Goal: Task Accomplishment & Management: Manage account settings

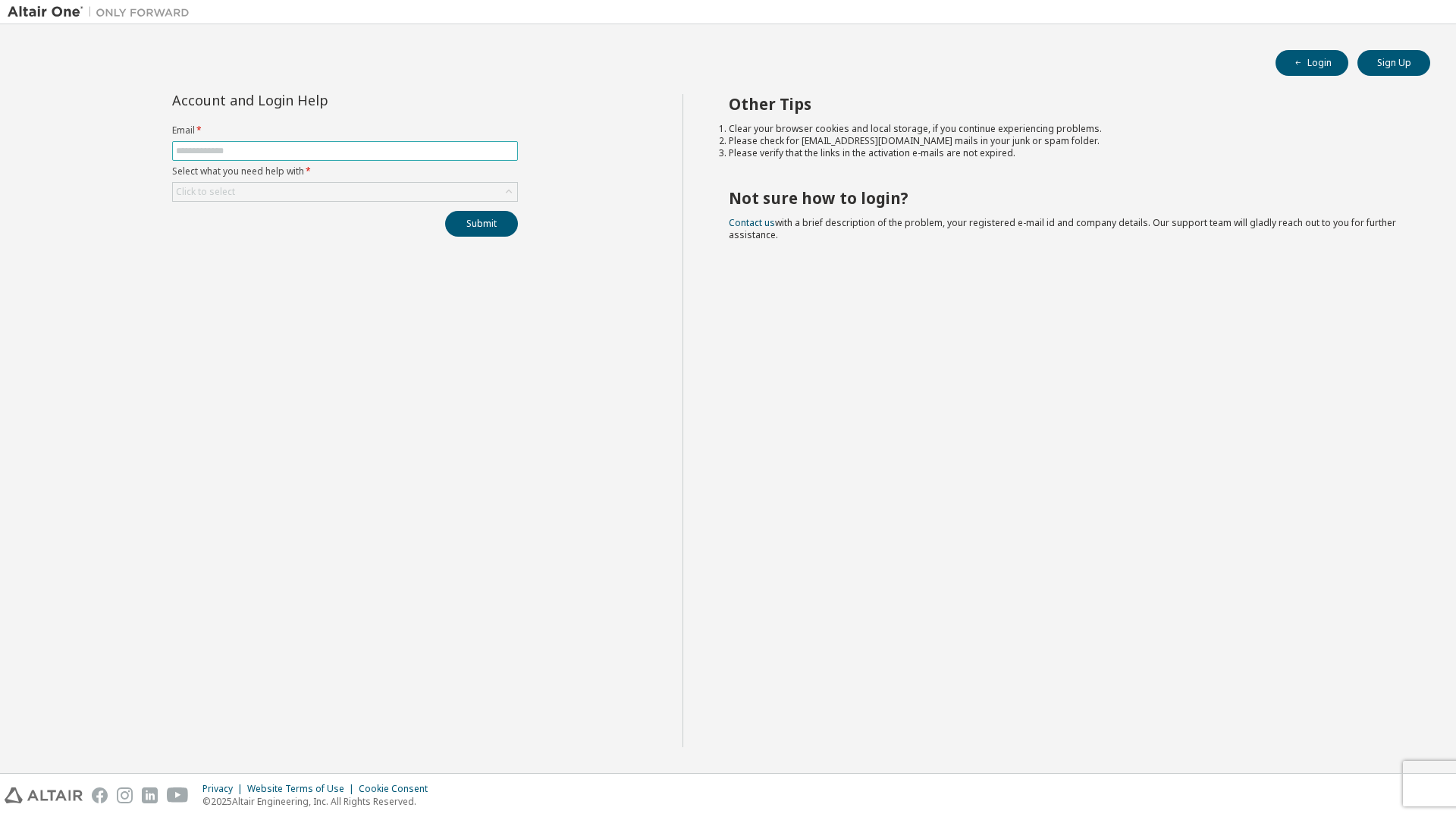
click at [335, 144] on span at bounding box center [345, 150] width 346 height 20
click at [328, 156] on input "text" at bounding box center [345, 150] width 338 height 12
type input "**********"
drag, startPoint x: 204, startPoint y: 193, endPoint x: 220, endPoint y: 192, distance: 16.0
click at [220, 192] on div "Click to select" at bounding box center [205, 192] width 59 height 12
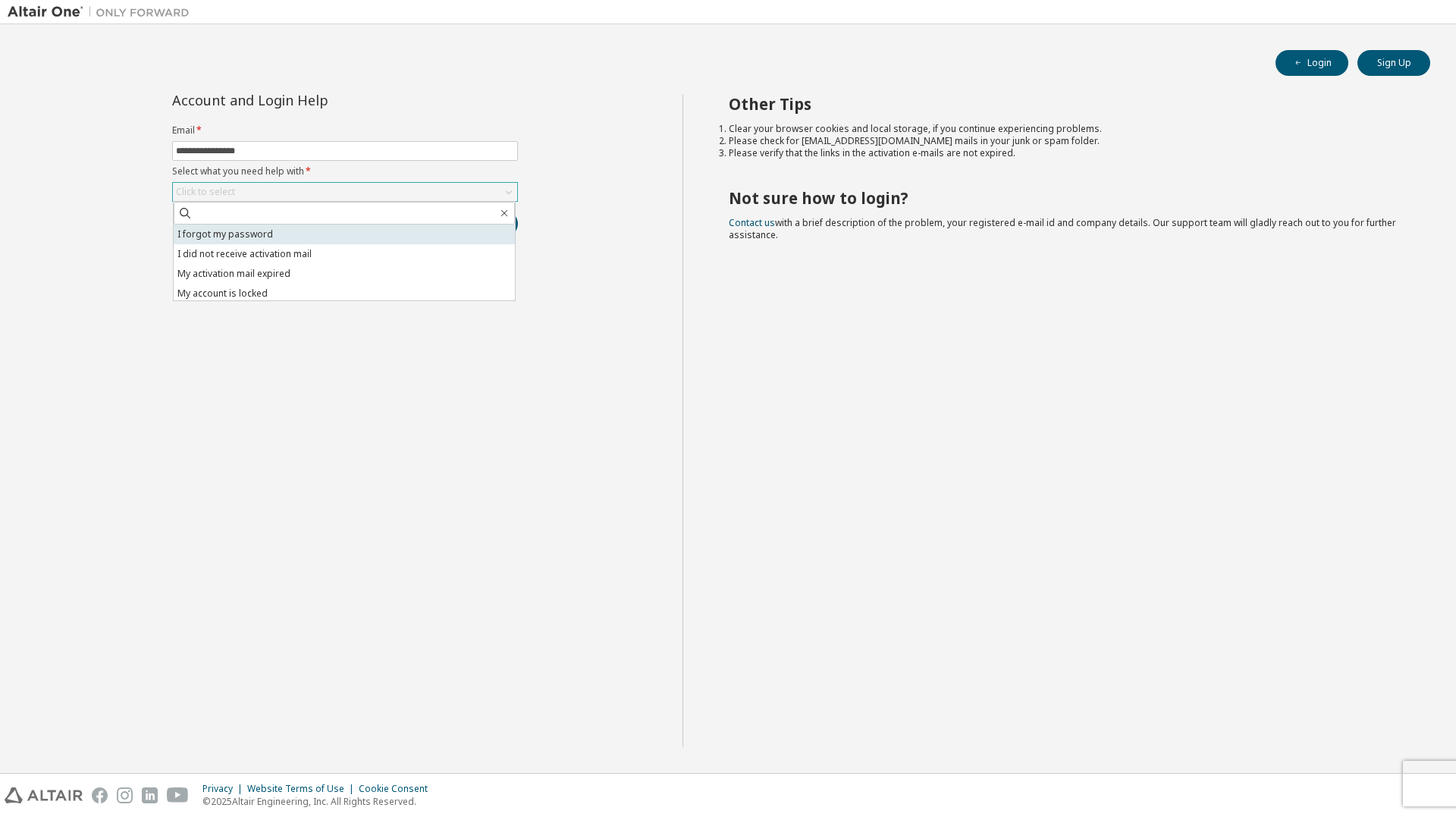
click at [227, 231] on li "I forgot my password" at bounding box center [344, 234] width 341 height 20
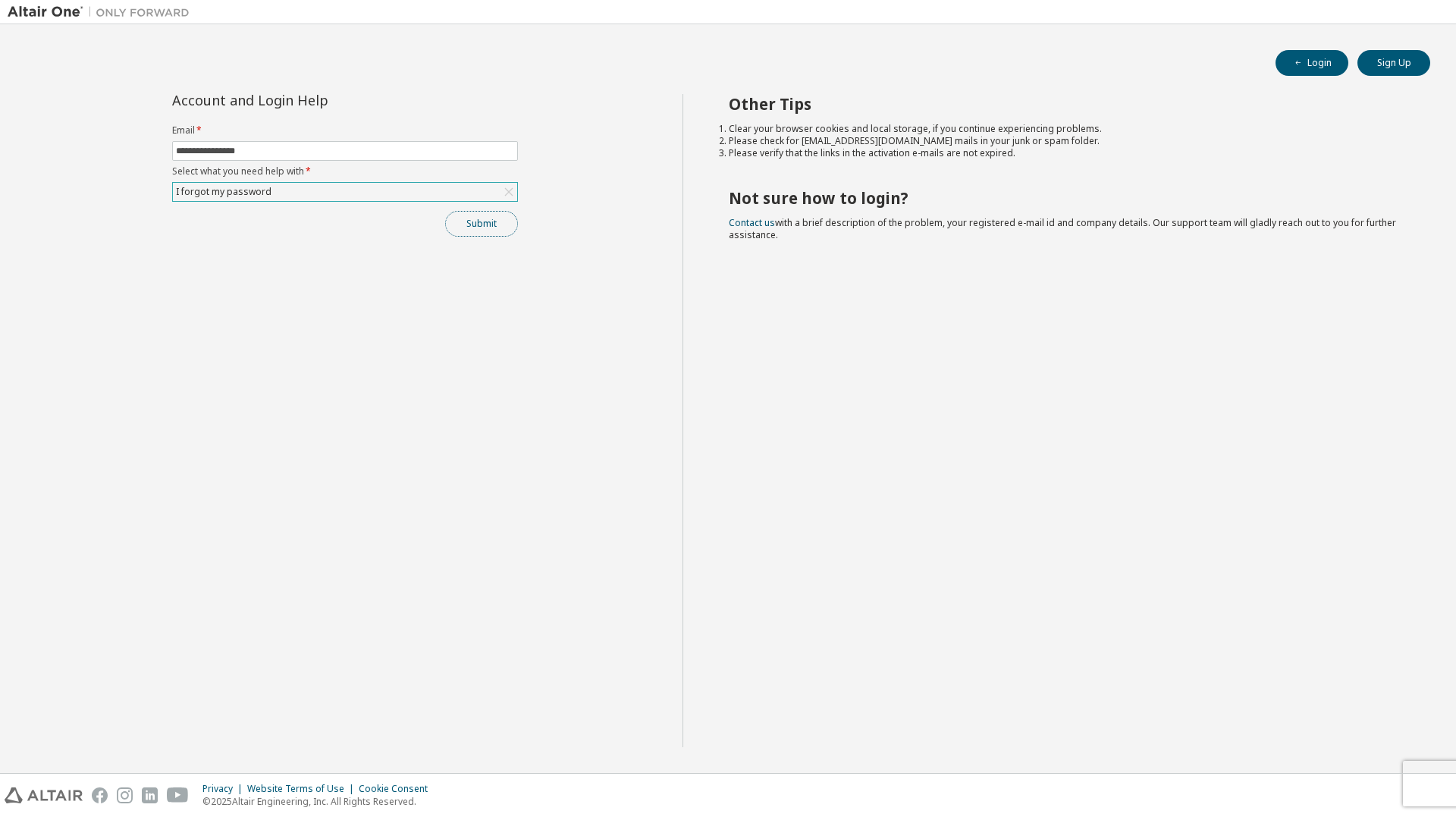
click at [491, 227] on button "Submit" at bounding box center [481, 224] width 73 height 26
click at [32, 6] on img at bounding box center [102, 12] width 190 height 15
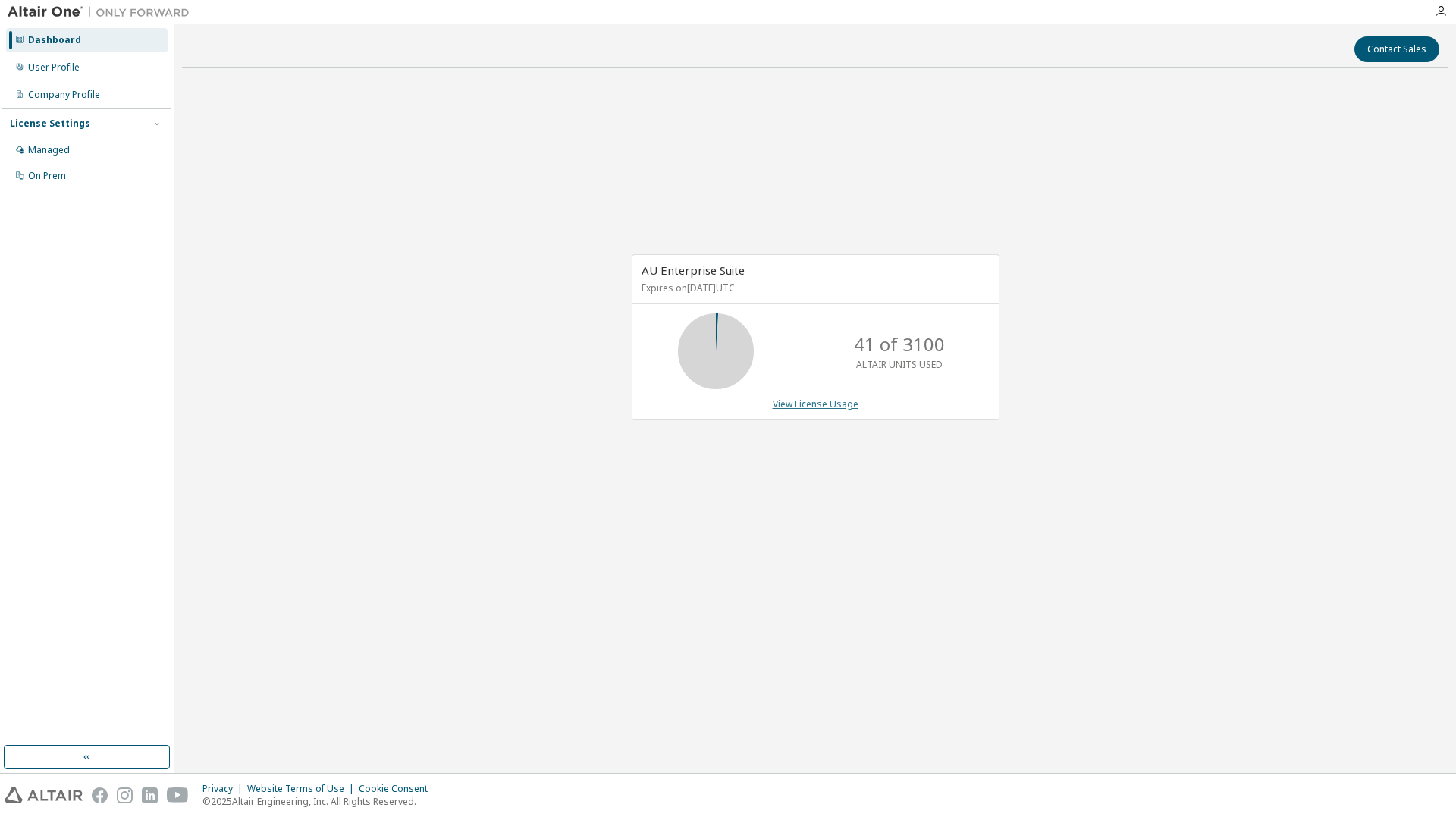
click at [808, 409] on link "View License Usage" at bounding box center [816, 404] width 86 height 13
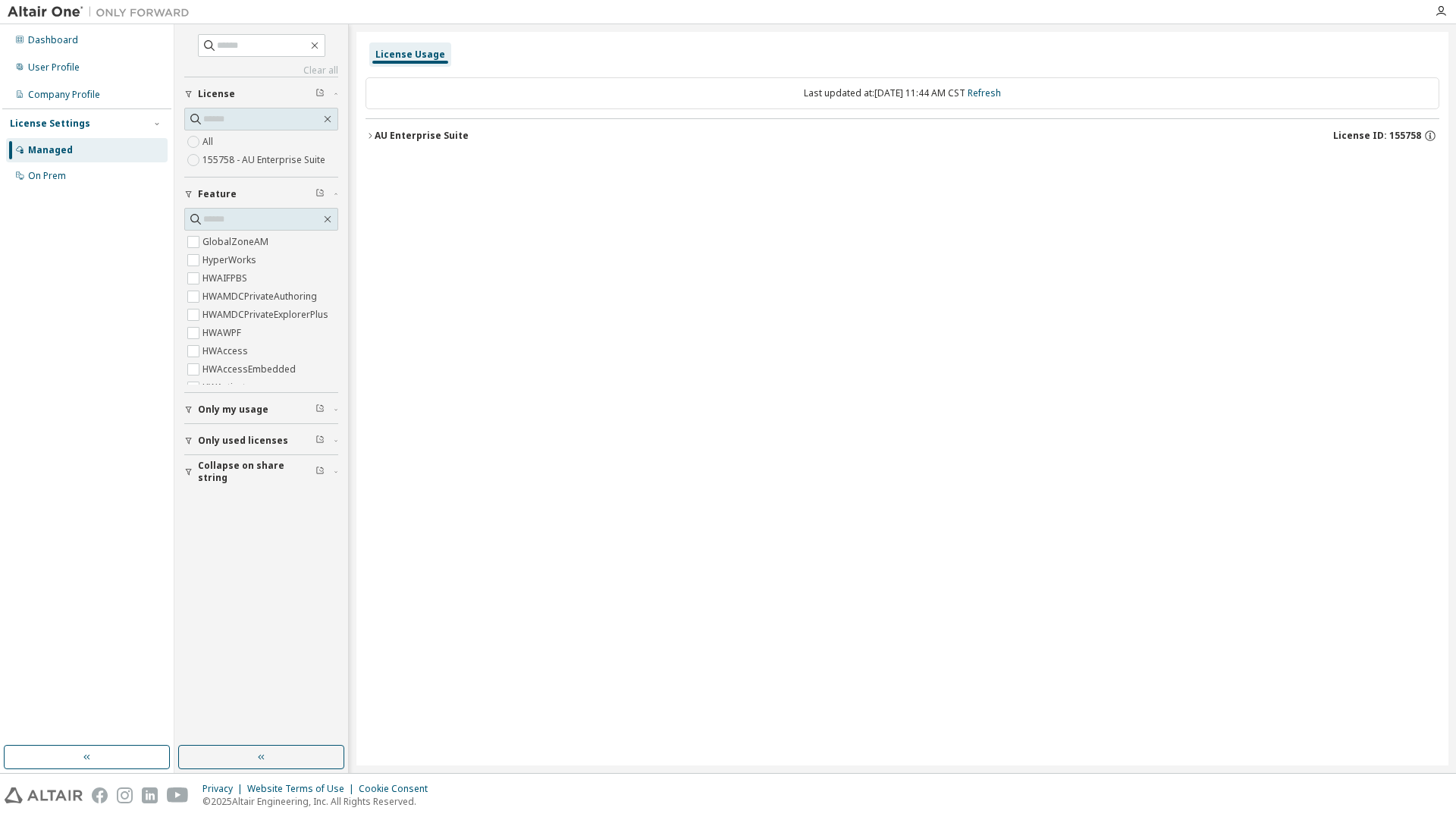
click at [251, 437] on span "Only used licenses" at bounding box center [243, 440] width 91 height 12
click at [310, 68] on link "Clear all" at bounding box center [261, 70] width 154 height 12
click at [1414, 138] on span "License ID: 155758" at bounding box center [1377, 136] width 88 height 12
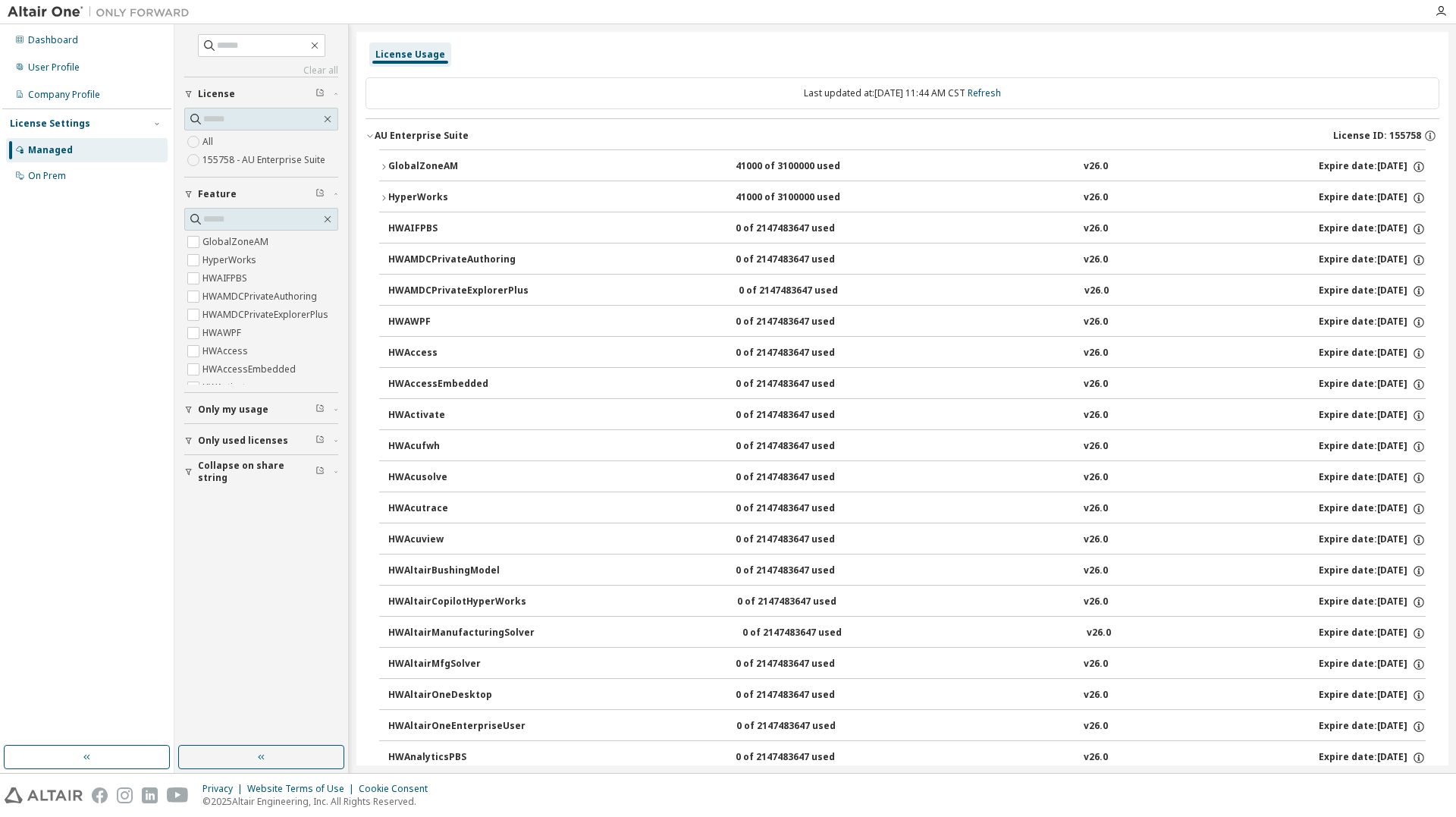
click at [480, 88] on div "Last updated at: Thu 2025-10-02 11:44 AM CST Refresh" at bounding box center [902, 93] width 1074 height 32
click at [859, 87] on div "Last updated at: Thu 2025-10-02 11:44 AM CST Refresh" at bounding box center [902, 93] width 1074 height 32
click at [621, 46] on div "License Usage" at bounding box center [902, 54] width 1074 height 27
click at [237, 42] on input "text" at bounding box center [262, 46] width 91 height 15
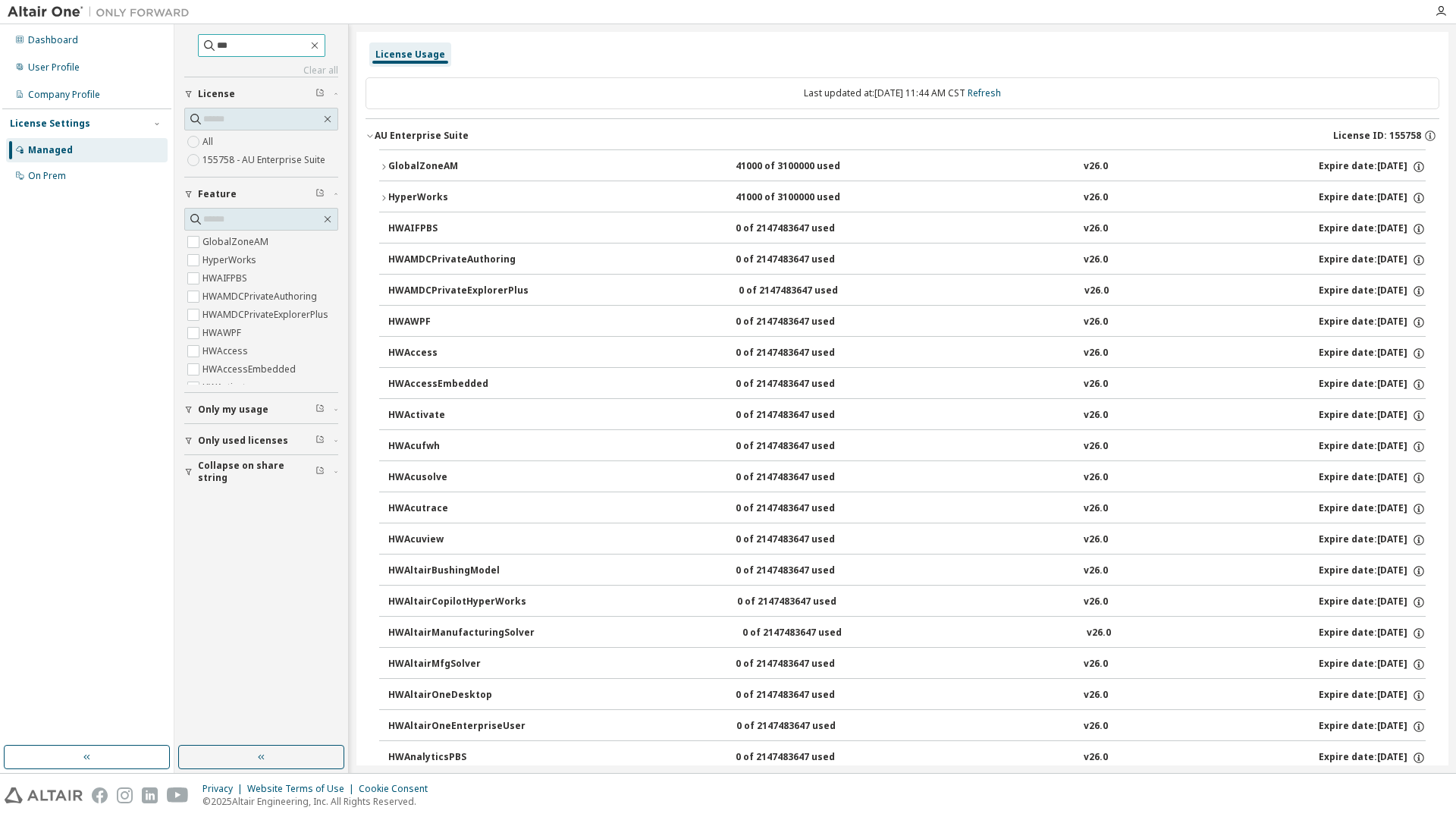
type input "***"
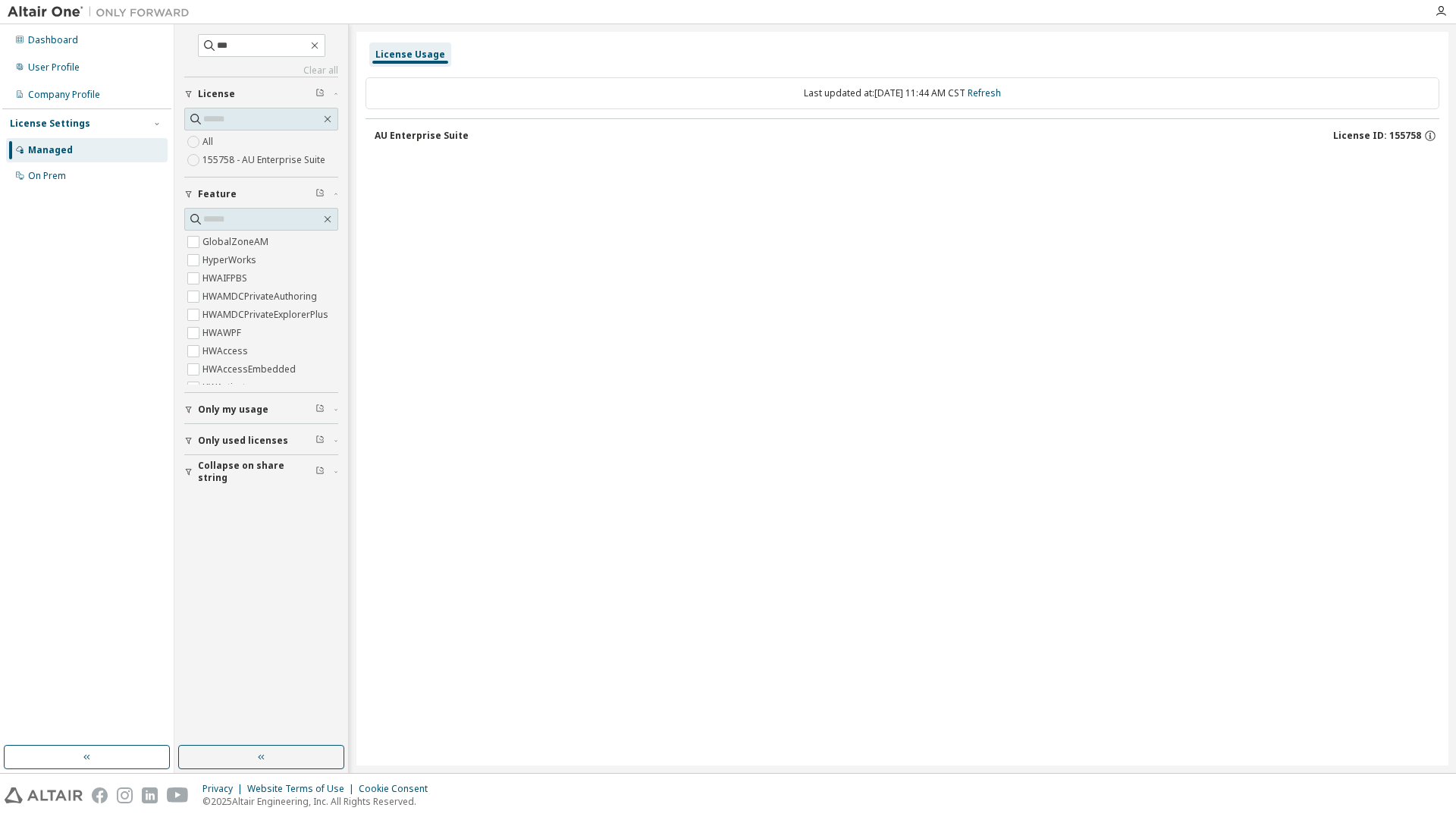
click at [452, 148] on button "AU Enterprise Suite License ID: 155758" at bounding box center [906, 136] width 1064 height 34
click at [321, 46] on icon "button" at bounding box center [314, 45] width 12 height 12
click at [252, 200] on button "Feature" at bounding box center [261, 194] width 154 height 34
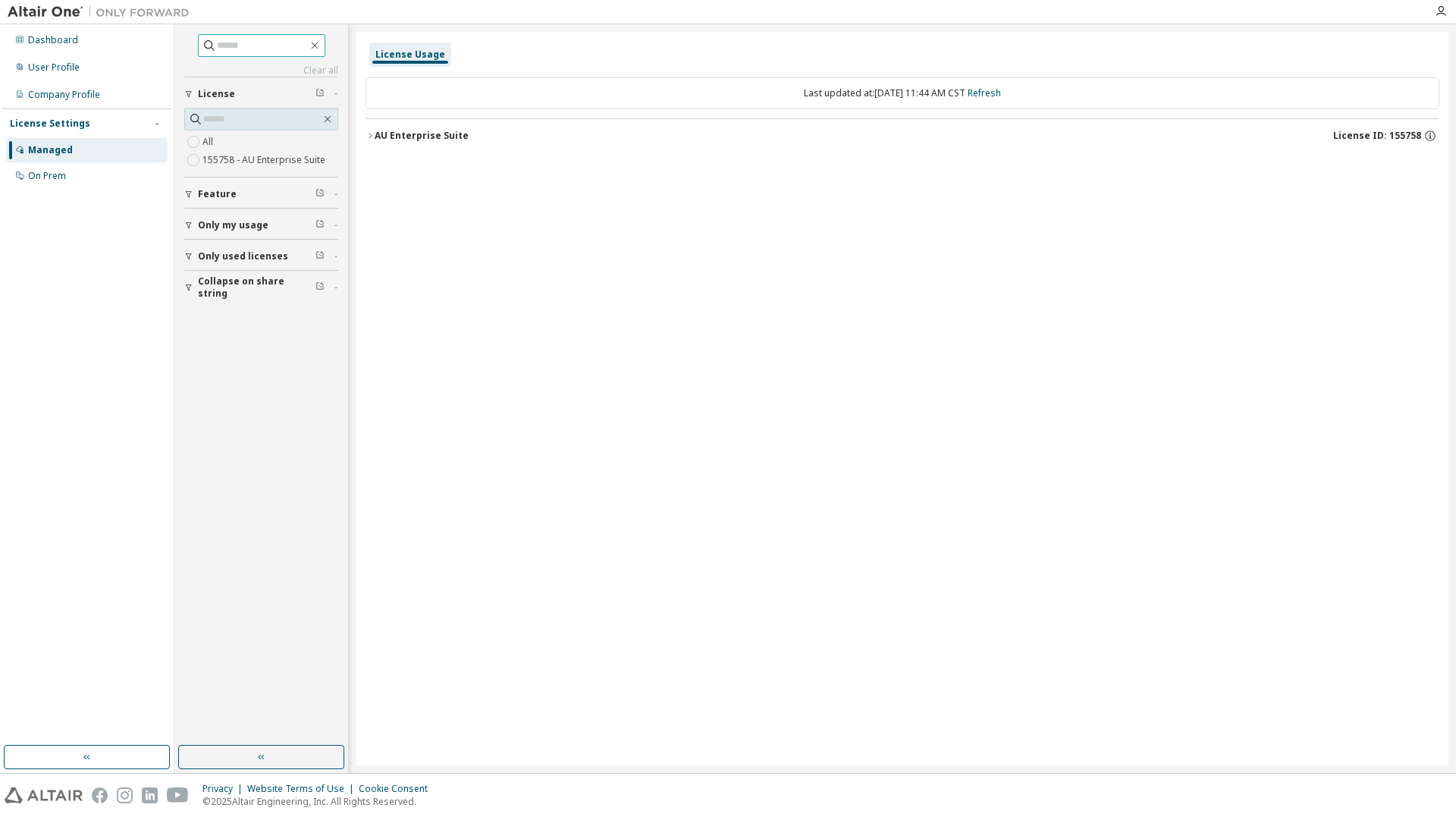
click at [237, 213] on button "Only my usage" at bounding box center [261, 225] width 154 height 34
click at [236, 187] on button "Feature" at bounding box center [261, 194] width 154 height 34
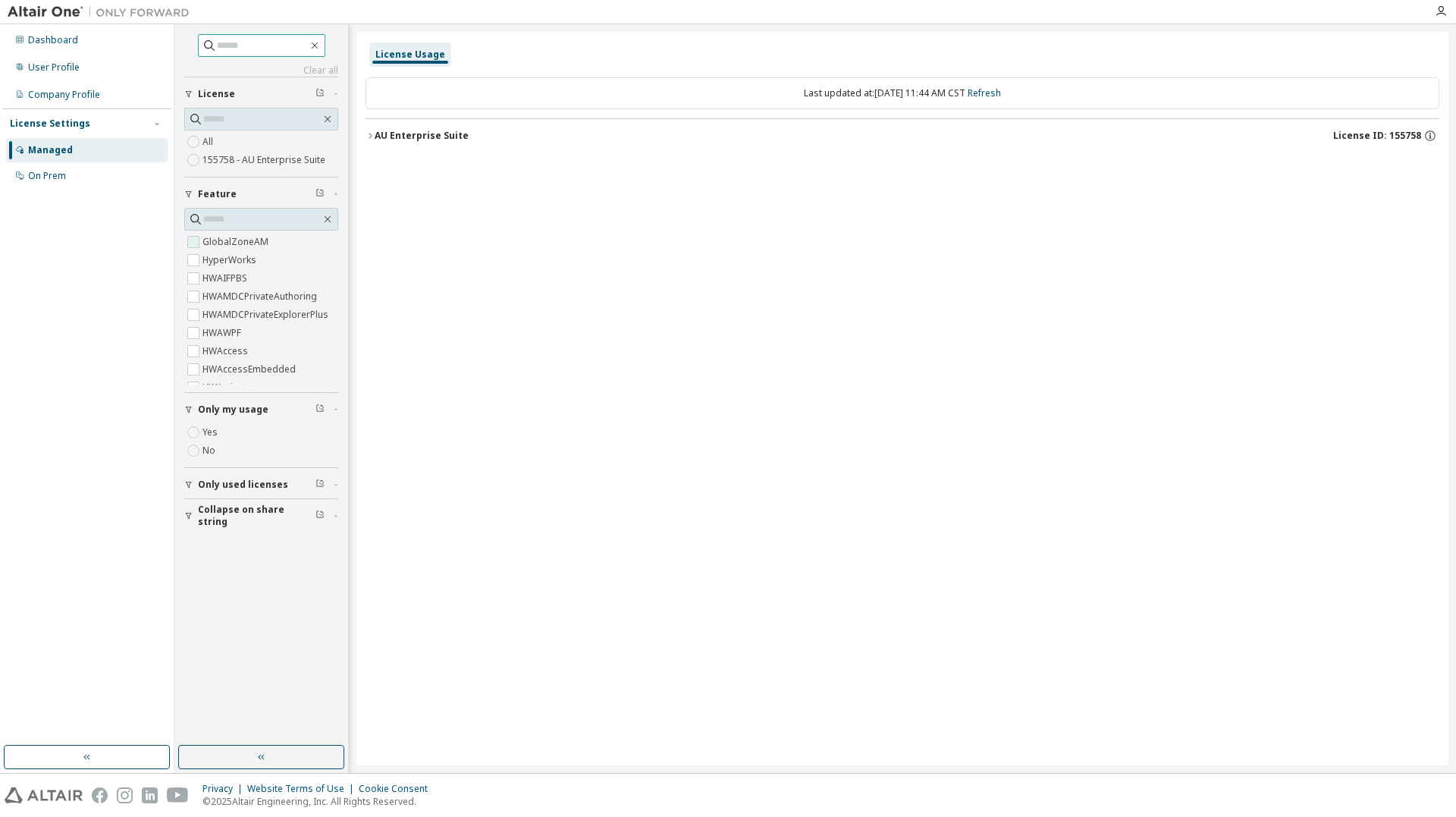
click at [231, 234] on label "GlobalZoneAM" at bounding box center [237, 241] width 69 height 18
click at [230, 215] on input "text" at bounding box center [262, 219] width 118 height 15
click at [222, 243] on label "GlobalZoneAM" at bounding box center [237, 241] width 69 height 18
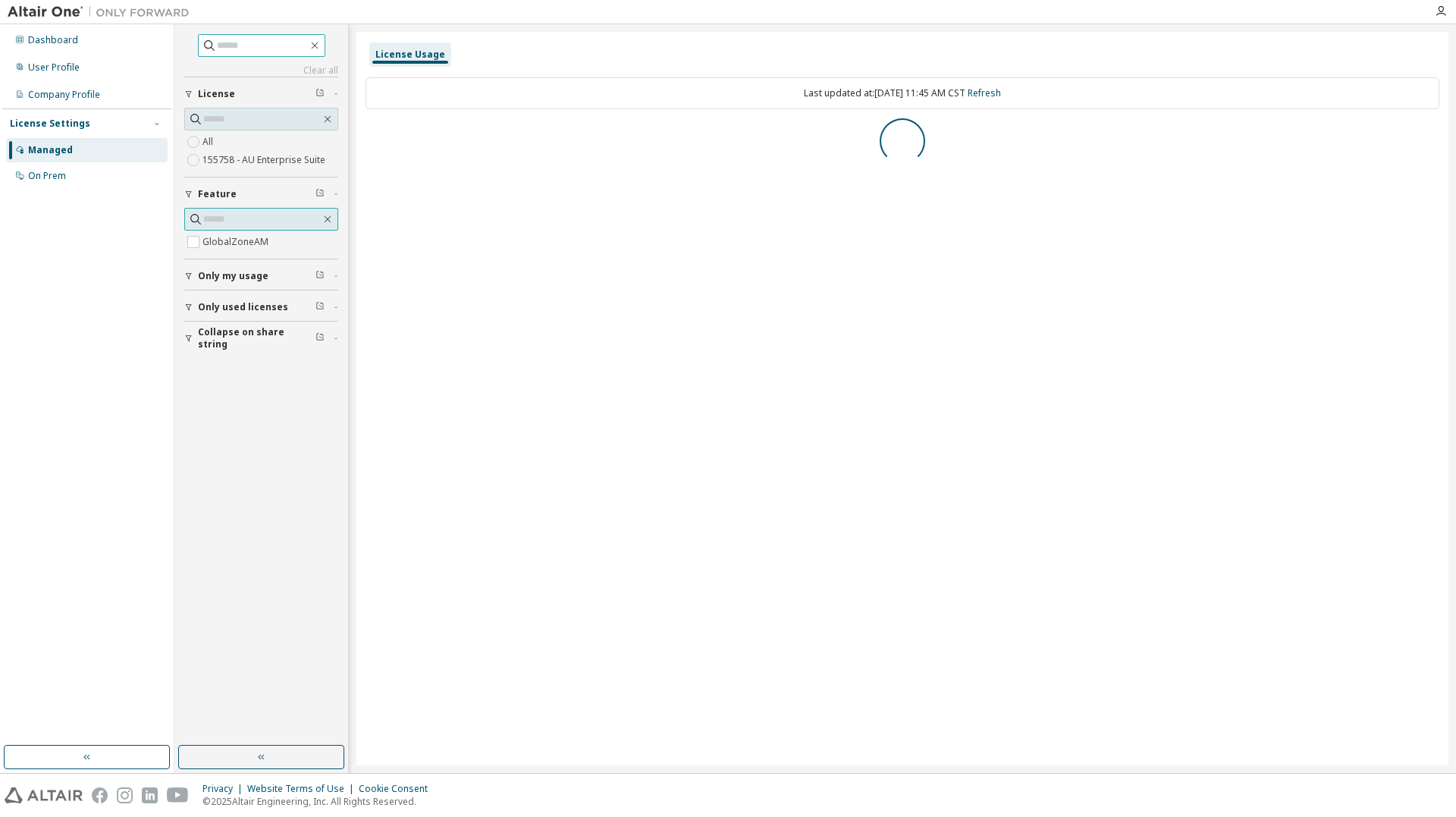
click at [226, 220] on input "text" at bounding box center [262, 219] width 118 height 15
type input "***"
click at [237, 239] on label "HWHPCBreeze" at bounding box center [236, 241] width 65 height 18
click at [244, 255] on label "HWPollExPCBDesigner" at bounding box center [252, 260] width 100 height 18
click at [213, 237] on label "HWHPCBreeze" at bounding box center [236, 241] width 65 height 18
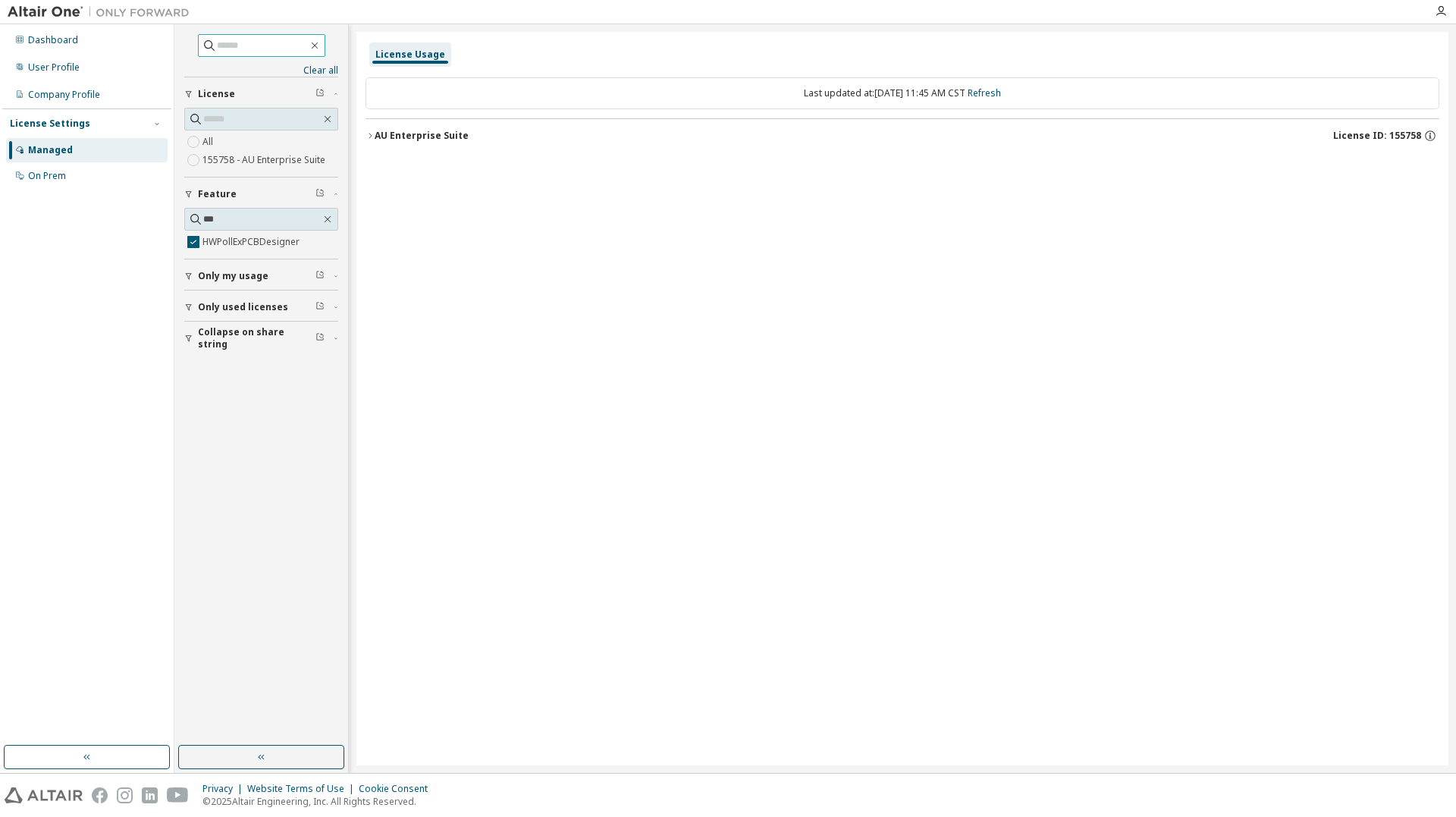
click at [378, 136] on div "AU Enterprise Suite" at bounding box center [421, 136] width 94 height 12
click at [813, 167] on div "0 of 2147483647 used" at bounding box center [804, 166] width 136 height 14
drag, startPoint x: 1377, startPoint y: 163, endPoint x: 1420, endPoint y: 169, distance: 43.4
click at [1420, 169] on div "Expire date: 2026-07-30" at bounding box center [1372, 166] width 107 height 14
click at [1420, 169] on icon "button" at bounding box center [1419, 168] width 2 height 4
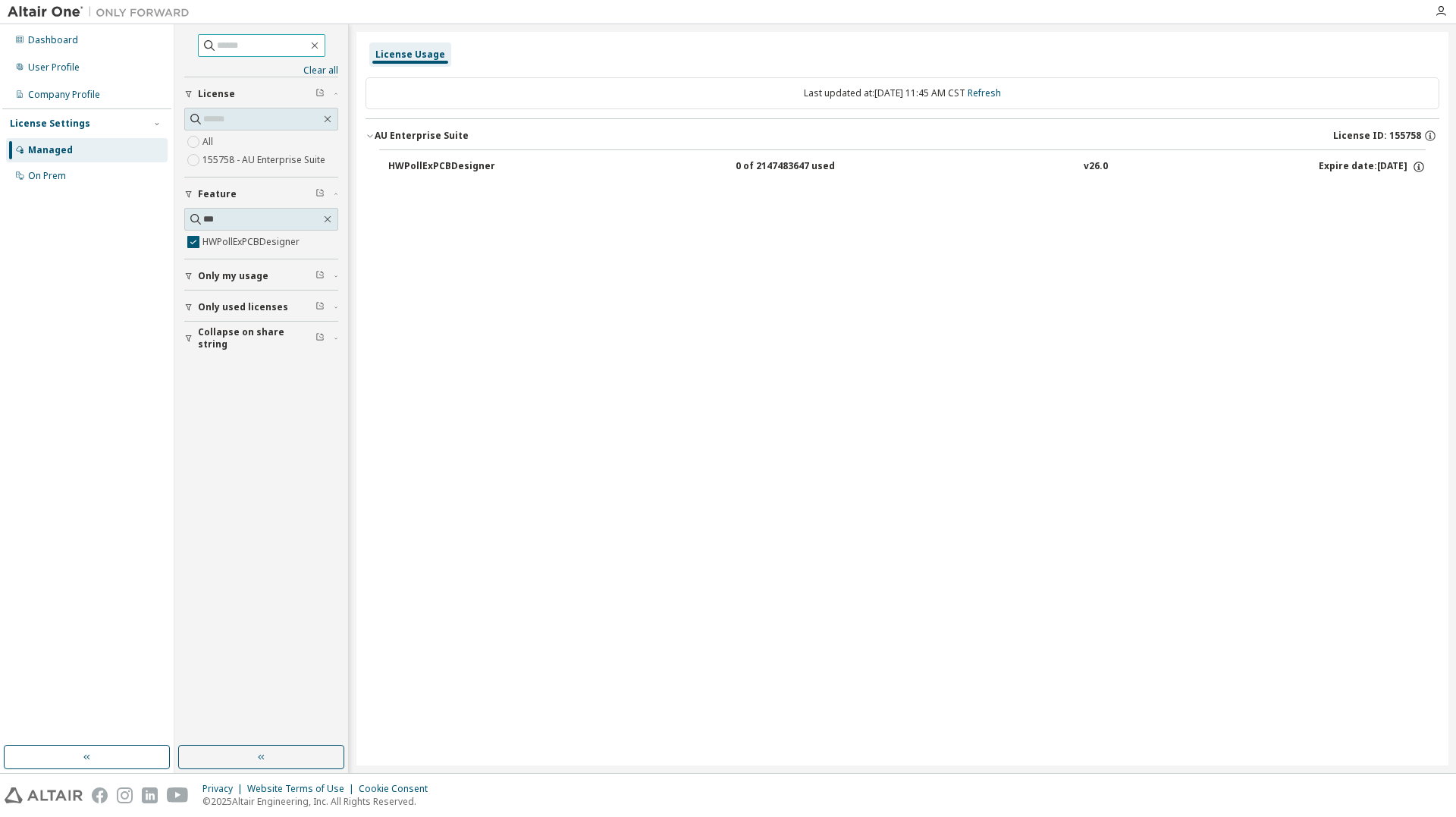
click at [1408, 136] on span "License ID: 155758" at bounding box center [1377, 136] width 88 height 12
drag, startPoint x: 1434, startPoint y: 10, endPoint x: 1446, endPoint y: 10, distance: 12.0
click at [1446, 10] on icon "button" at bounding box center [1440, 11] width 12 height 12
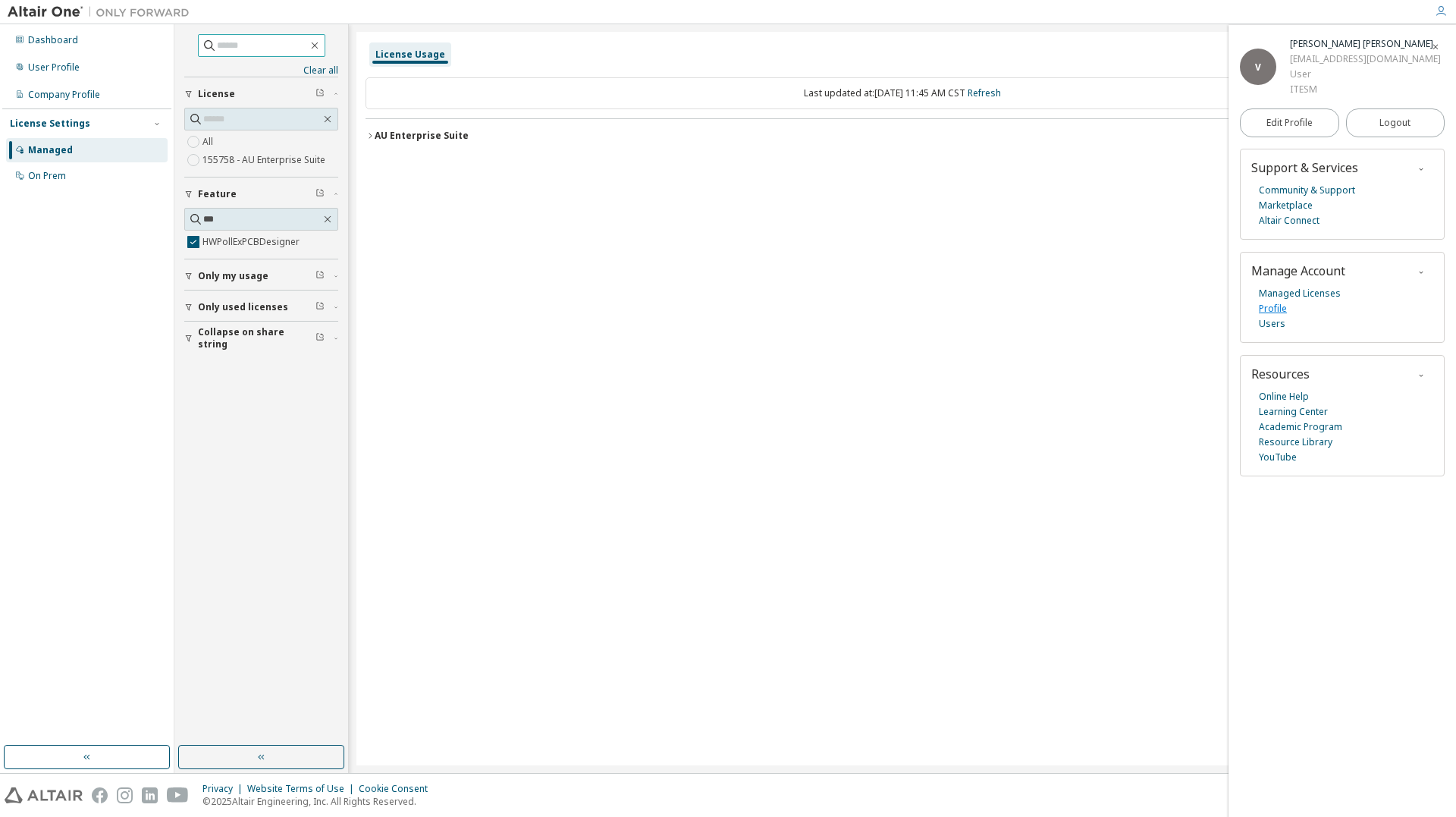
click at [1272, 309] on link "Profile" at bounding box center [1273, 308] width 28 height 15
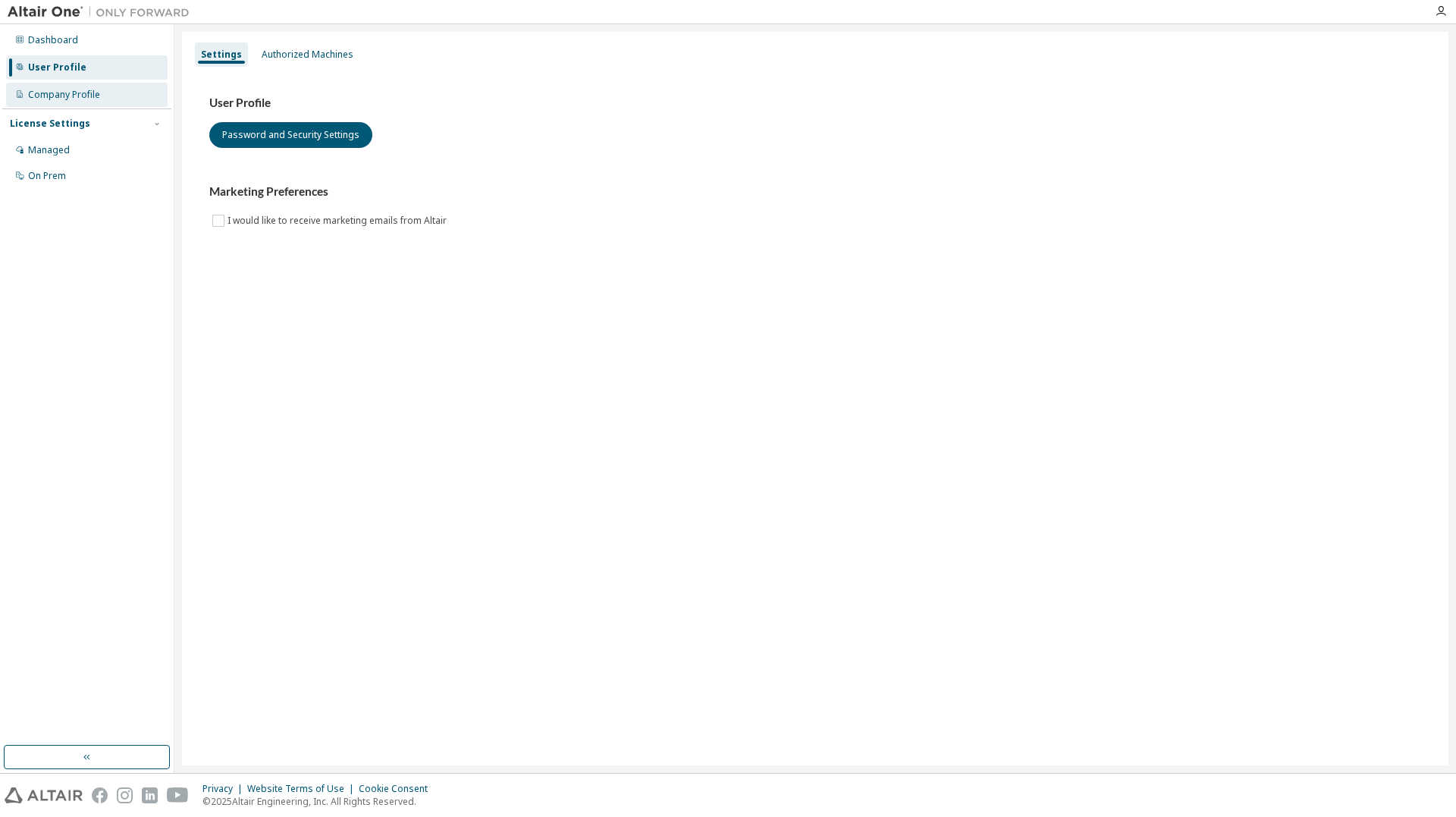
click at [104, 87] on div "Company Profile" at bounding box center [86, 94] width 162 height 24
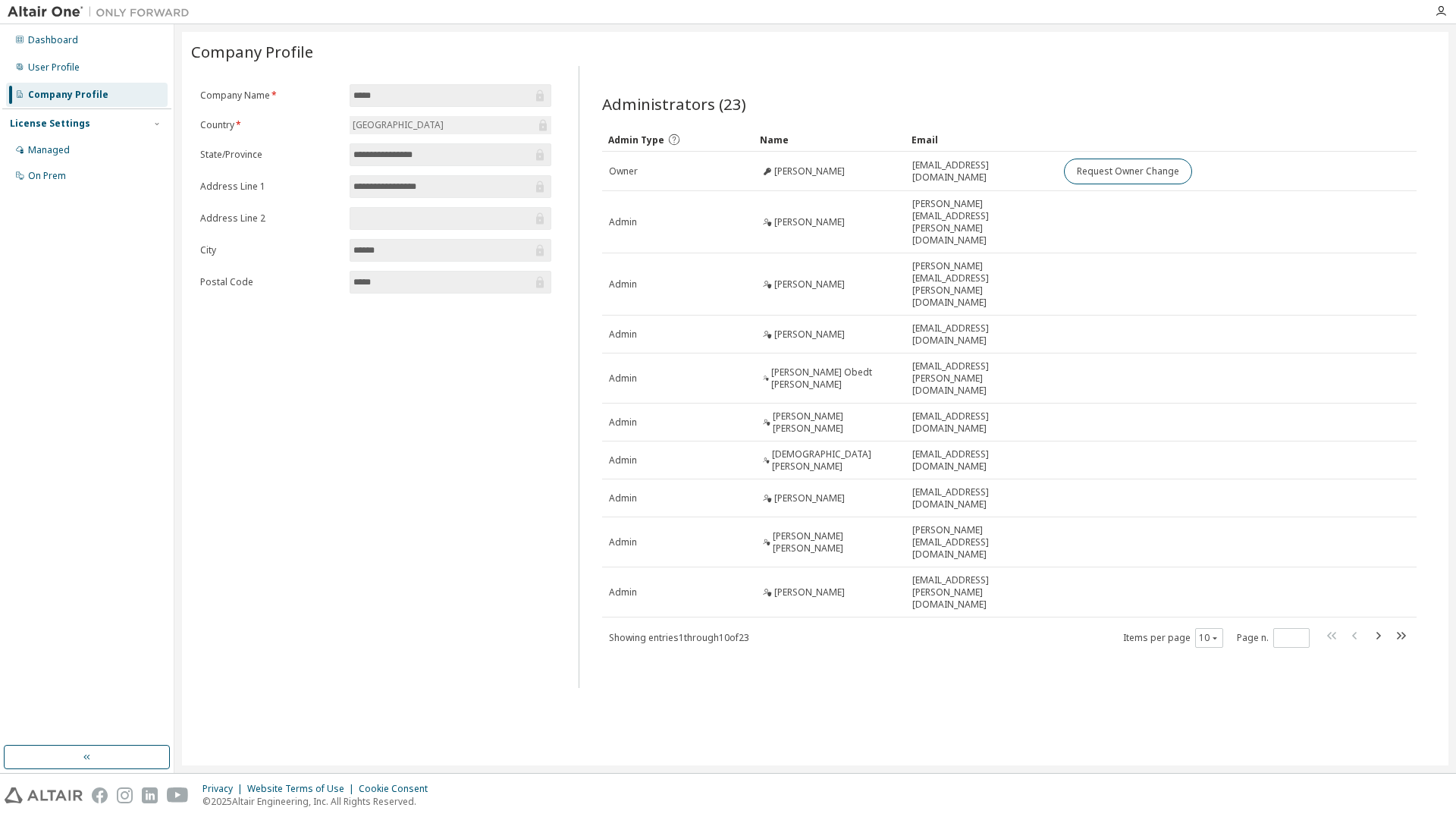
click at [457, 249] on input "******" at bounding box center [442, 251] width 178 height 15
click at [50, 150] on div "Managed" at bounding box center [49, 150] width 42 height 12
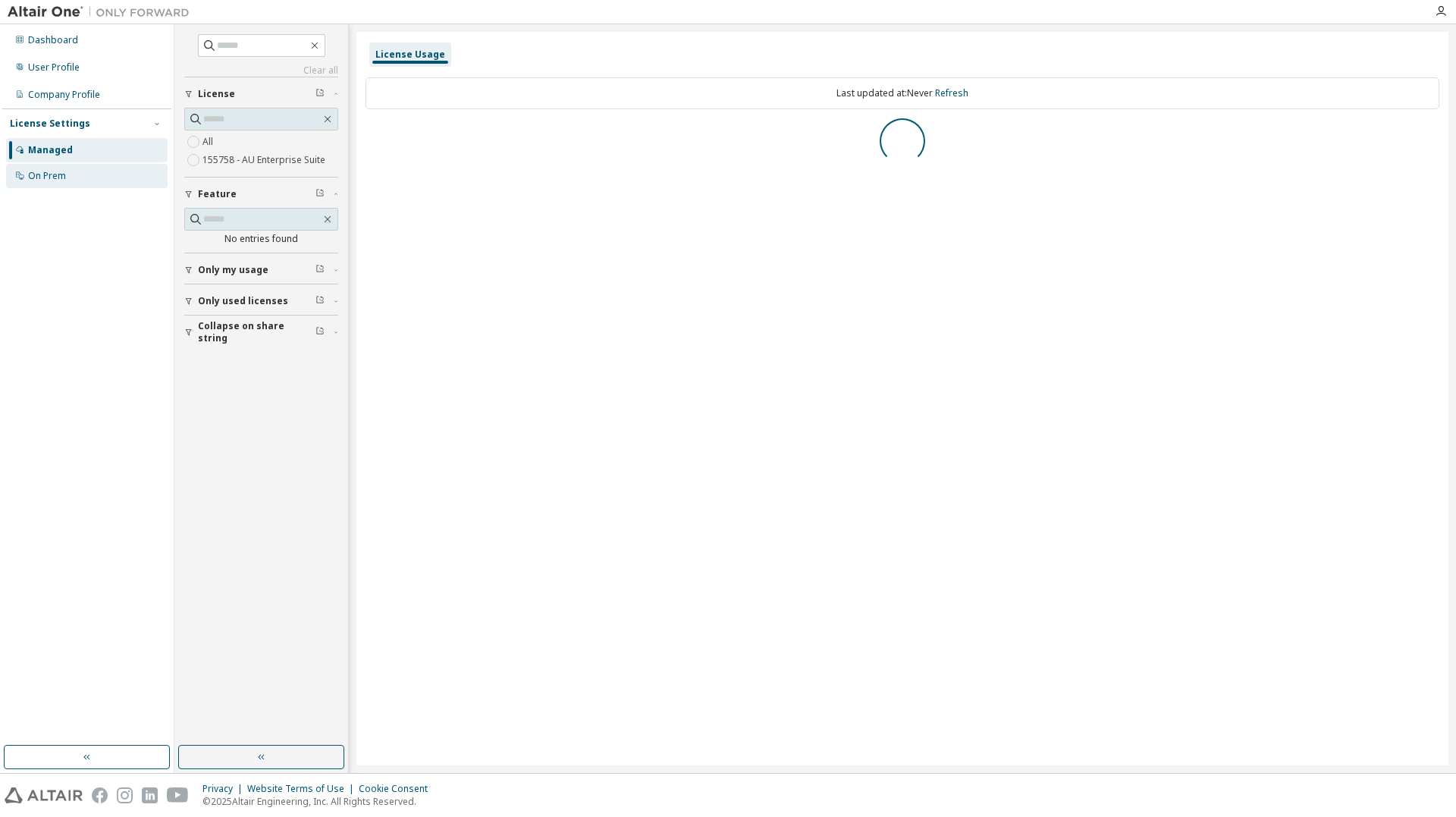
click at [64, 177] on div "On Prem" at bounding box center [47, 176] width 38 height 12
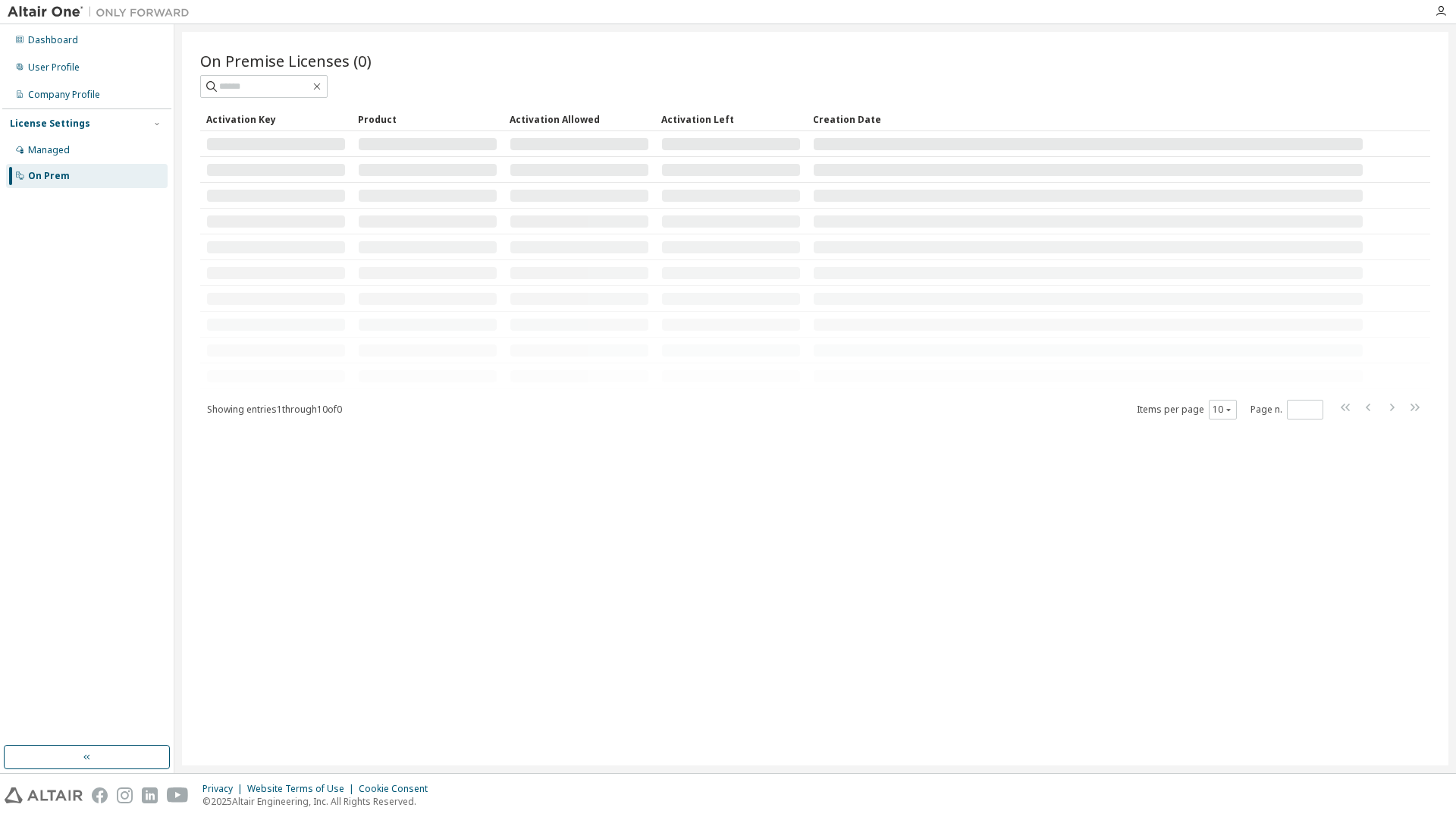
click at [332, 408] on span "Showing entries 1 through 10 of 0" at bounding box center [275, 409] width 135 height 13
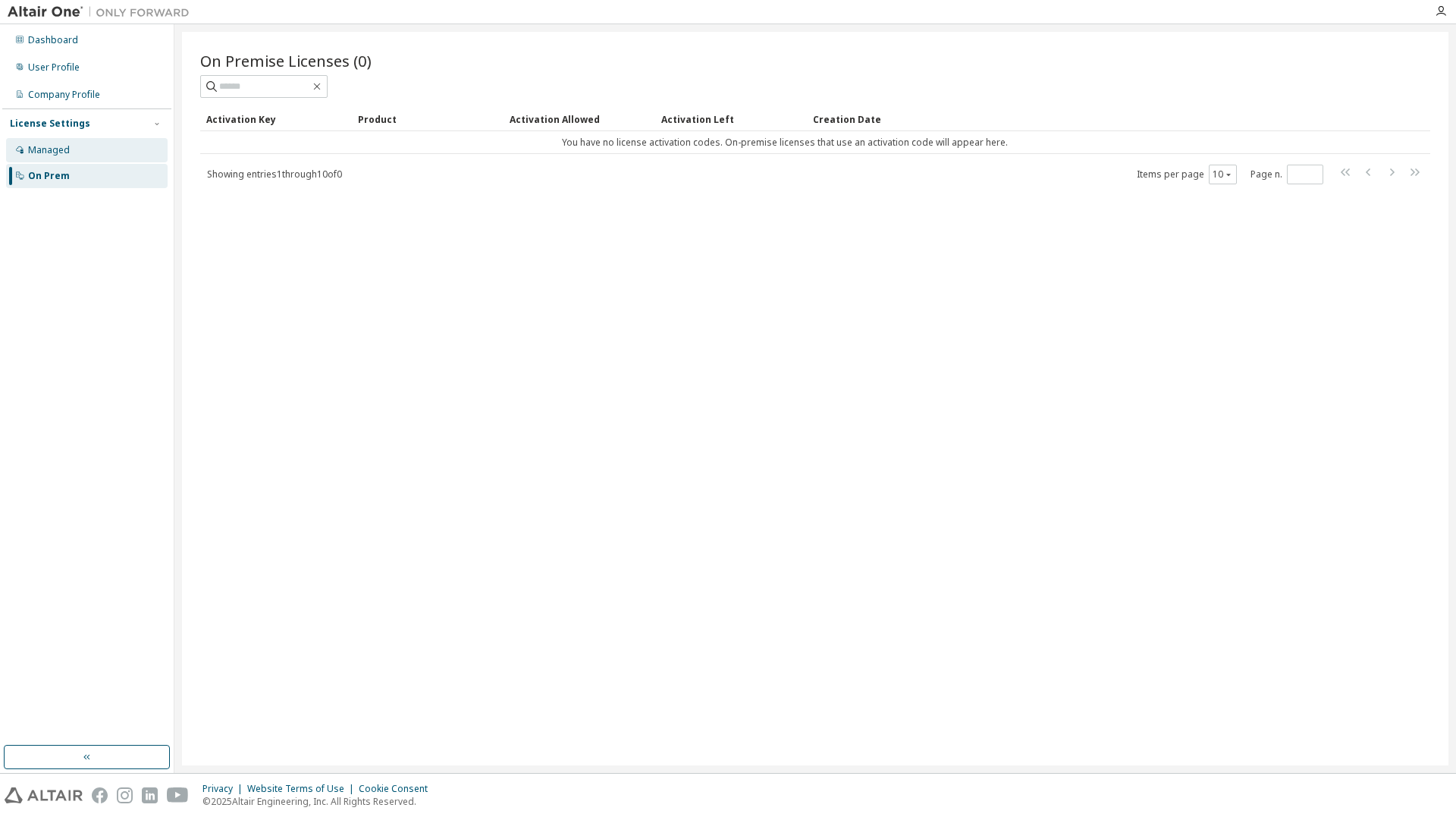
click at [110, 153] on div "Managed" at bounding box center [86, 150] width 162 height 24
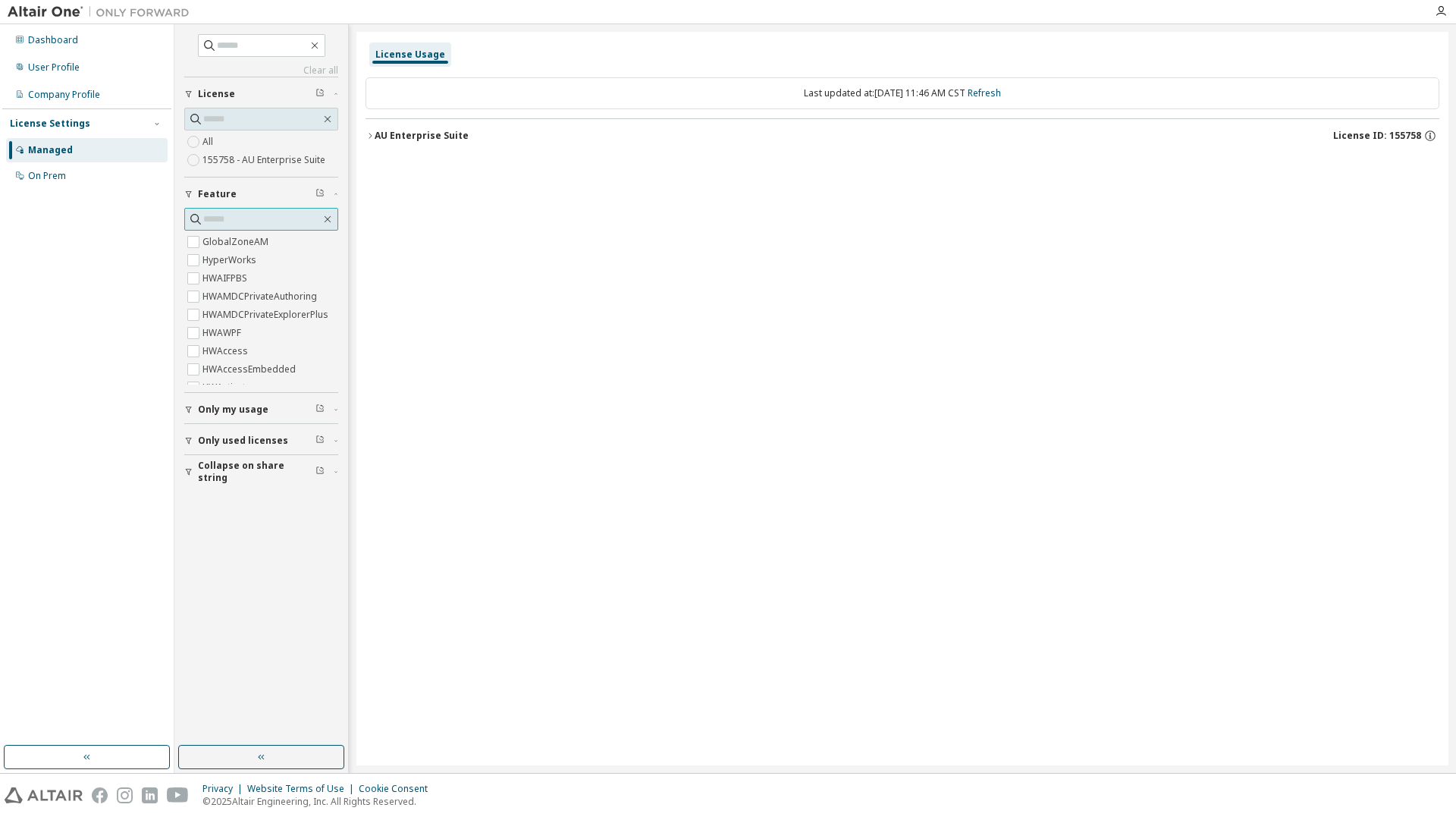
click at [244, 217] on input "text" at bounding box center [262, 219] width 118 height 15
type input "***"
click at [394, 152] on div "Last updated at: Thu 2025-10-02 11:46 AM CST Refresh AU Enterprise Suite Licens…" at bounding box center [902, 115] width 1074 height 93
click at [389, 131] on div "AU Enterprise Suite" at bounding box center [421, 136] width 94 height 12
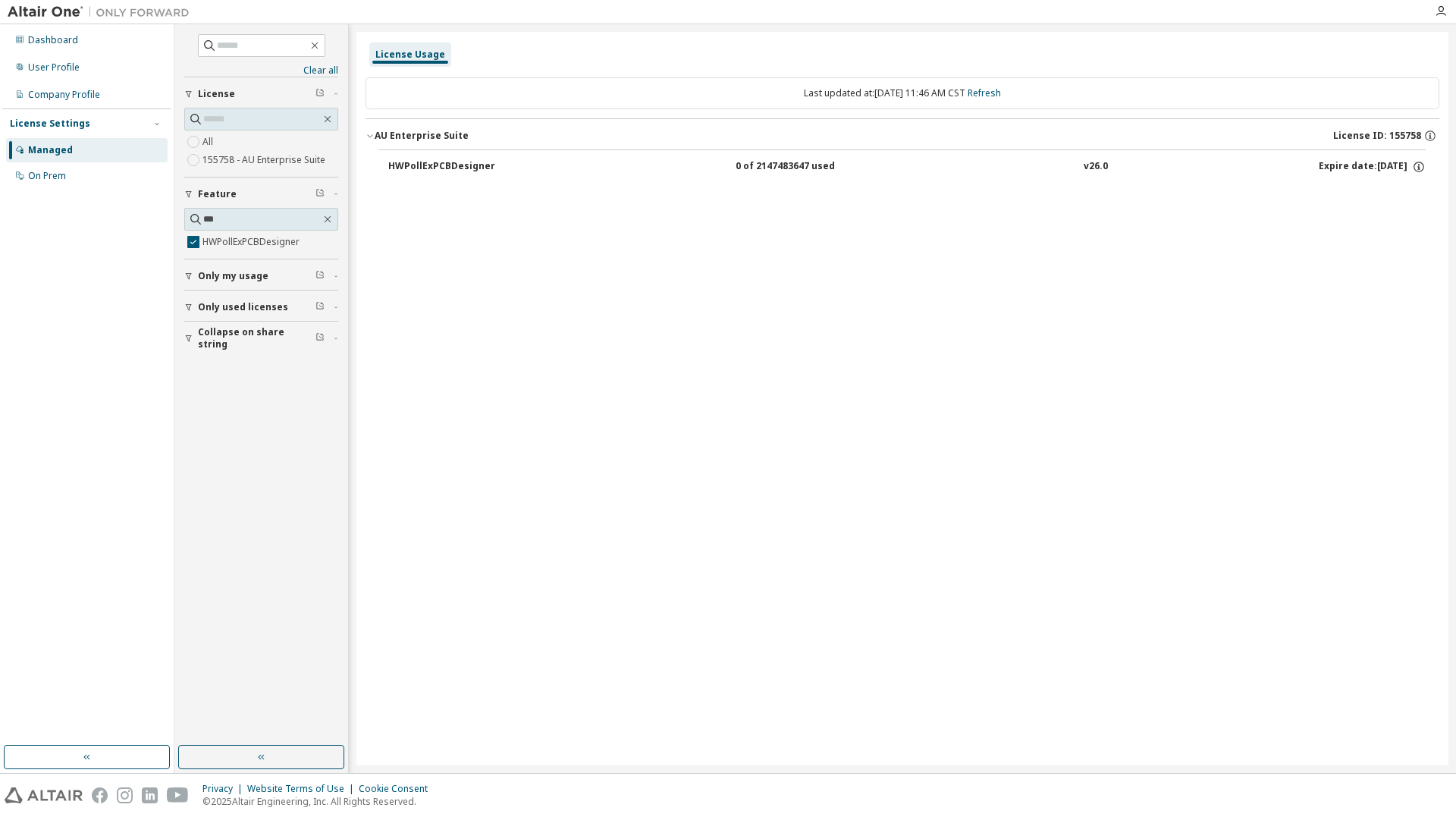
click at [457, 168] on div "HWPollExPCBDesigner" at bounding box center [456, 166] width 136 height 14
click at [1407, 126] on button "AU Enterprise Suite License ID: 155758" at bounding box center [902, 136] width 1074 height 34
click at [94, 56] on div "User Profile" at bounding box center [86, 67] width 162 height 24
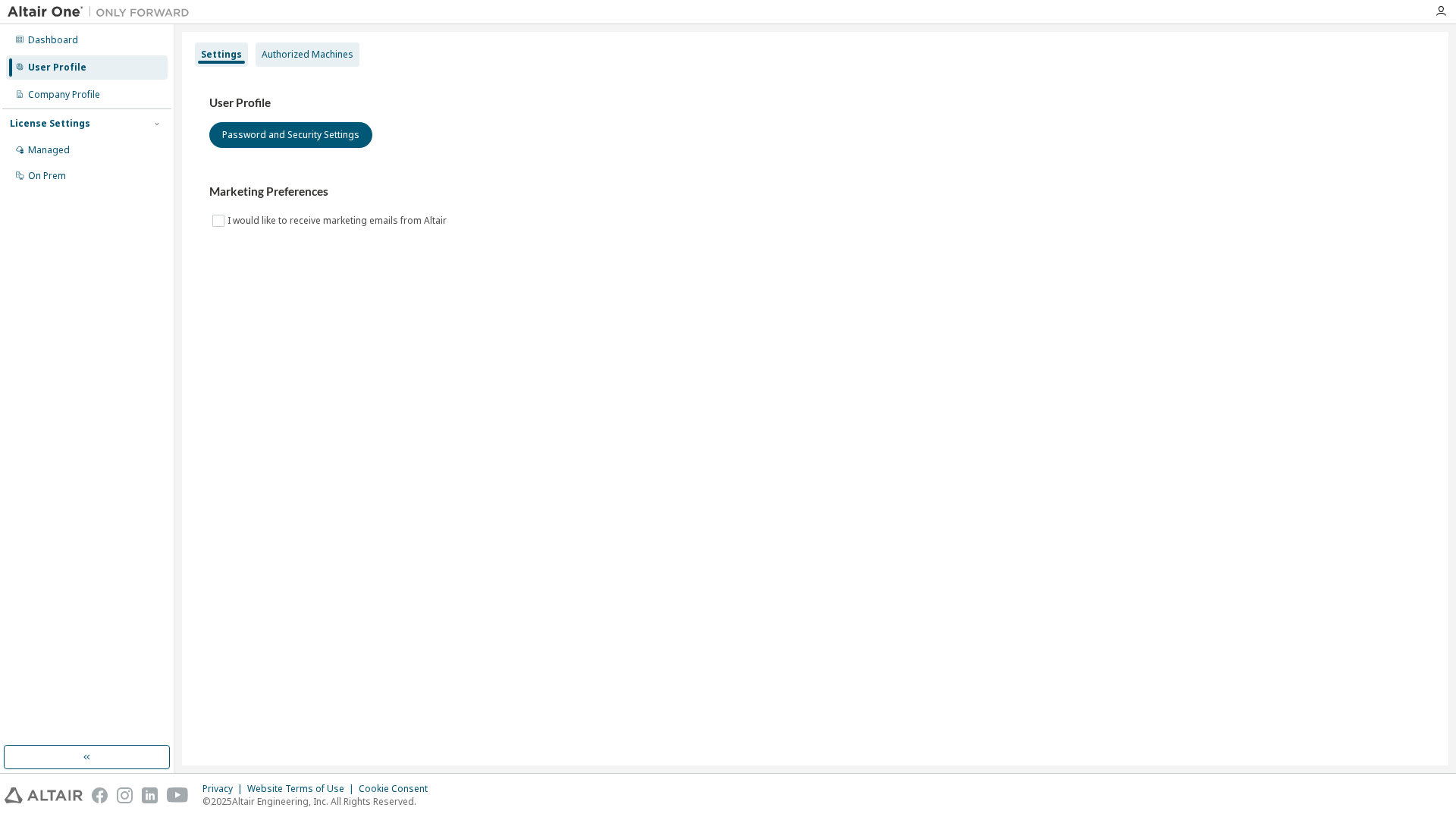
click at [322, 64] on div "Authorized Machines" at bounding box center [307, 54] width 104 height 24
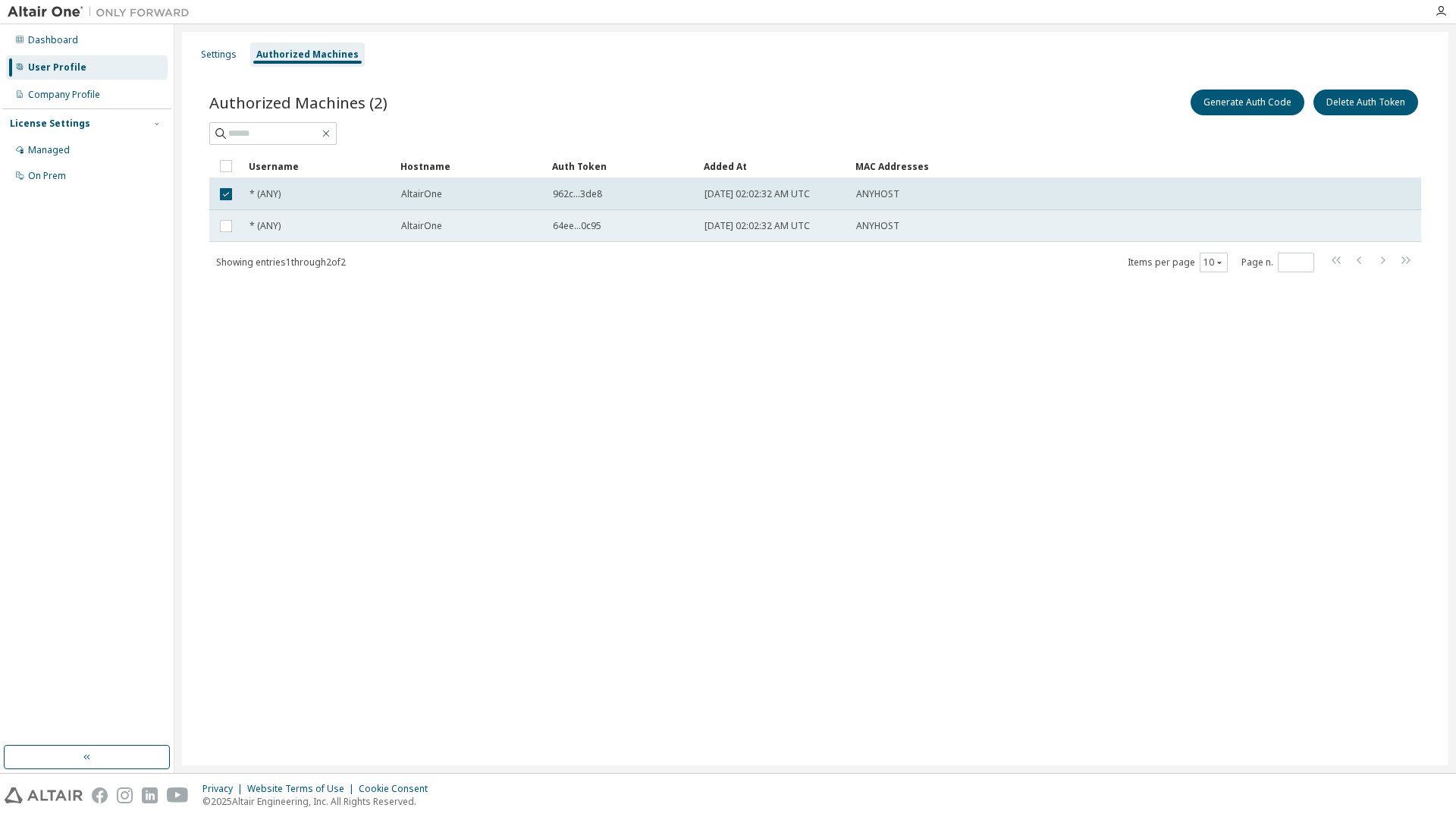
click at [223, 215] on td at bounding box center [226, 226] width 34 height 32
click at [225, 215] on td at bounding box center [226, 226] width 34 height 32
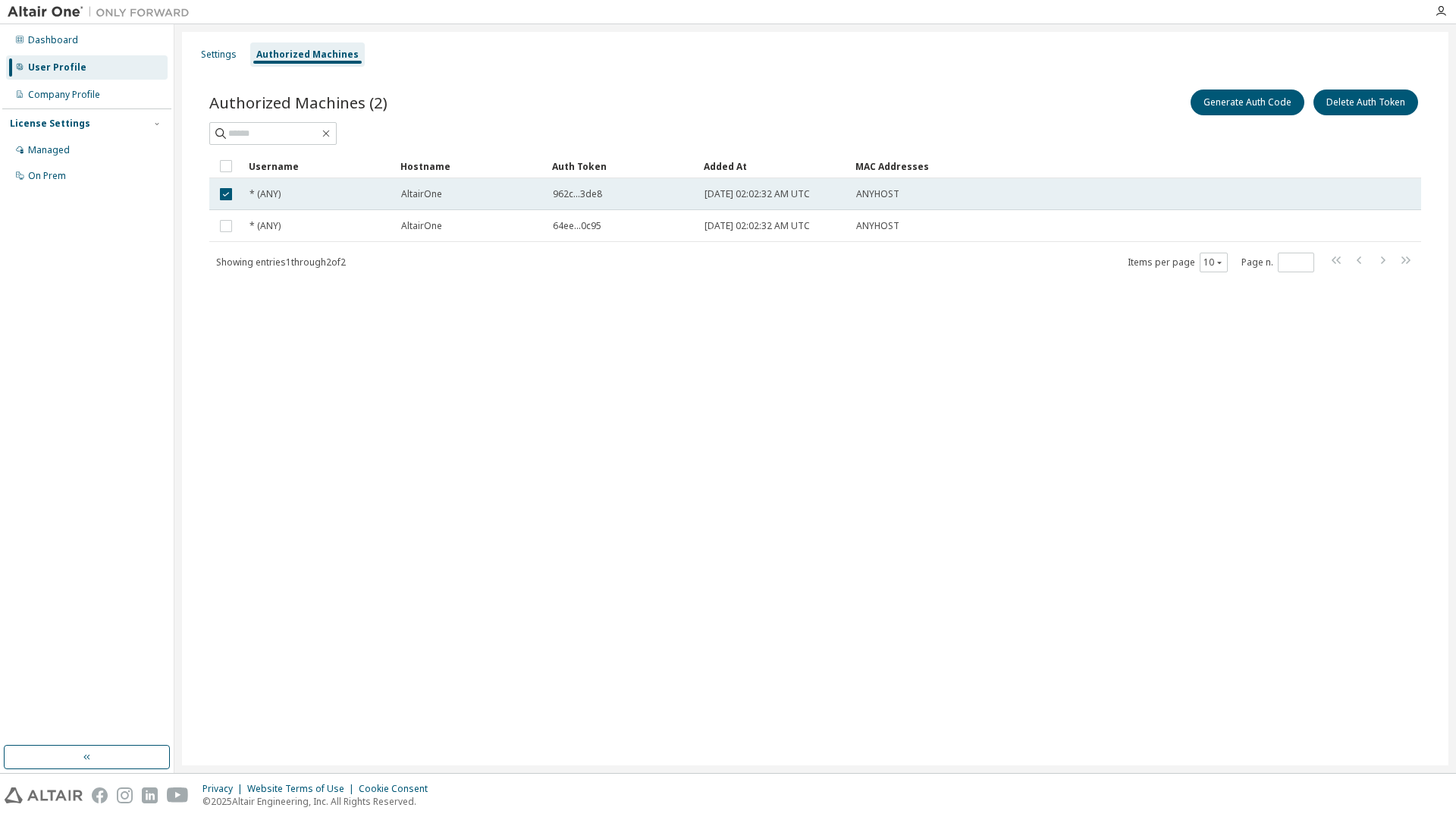
click at [221, 179] on td at bounding box center [226, 194] width 34 height 32
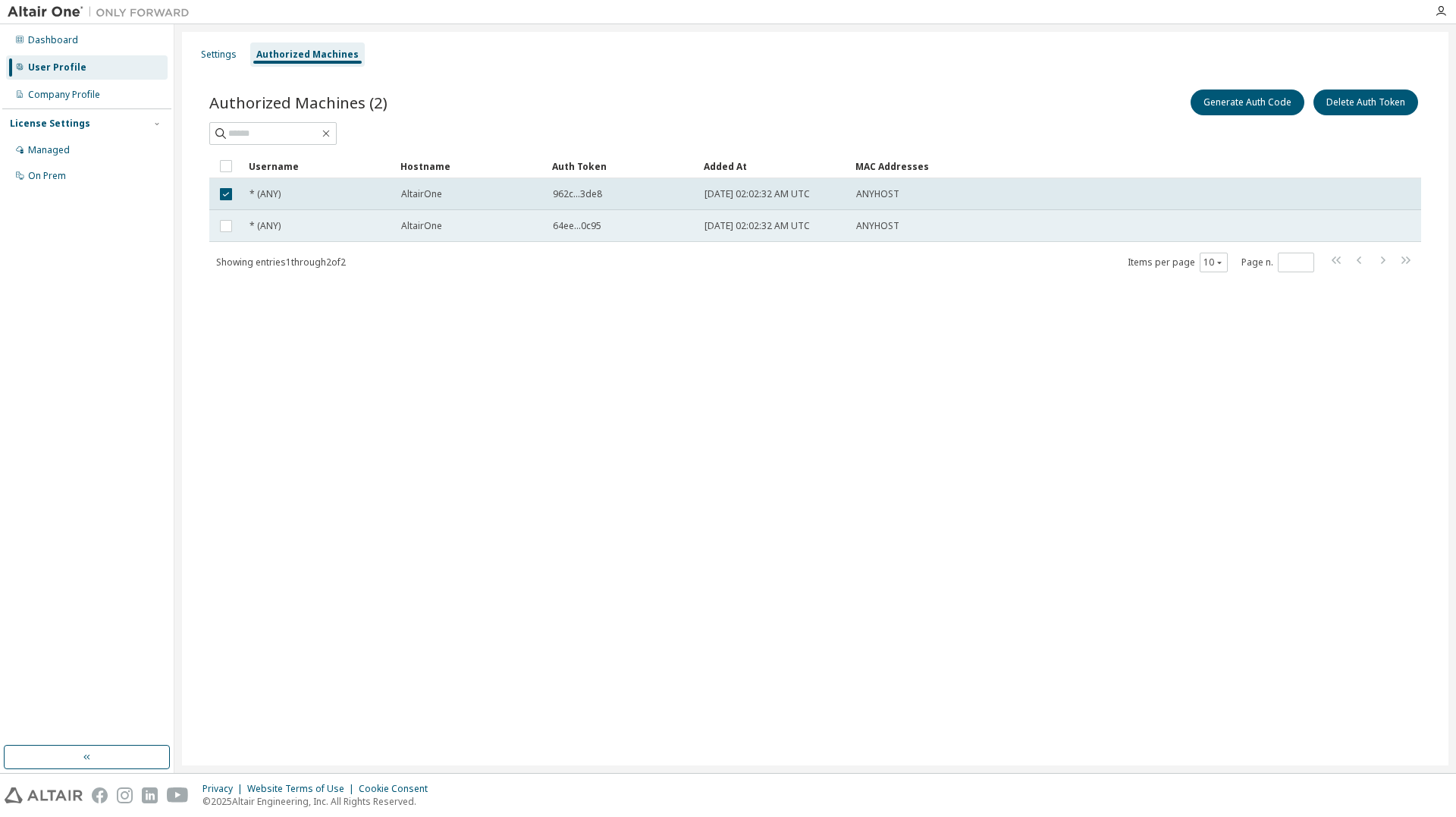
click at [436, 214] on td "AltairOne" at bounding box center [470, 226] width 151 height 32
click at [1211, 101] on button "Generate Auth Code" at bounding box center [1248, 103] width 114 height 26
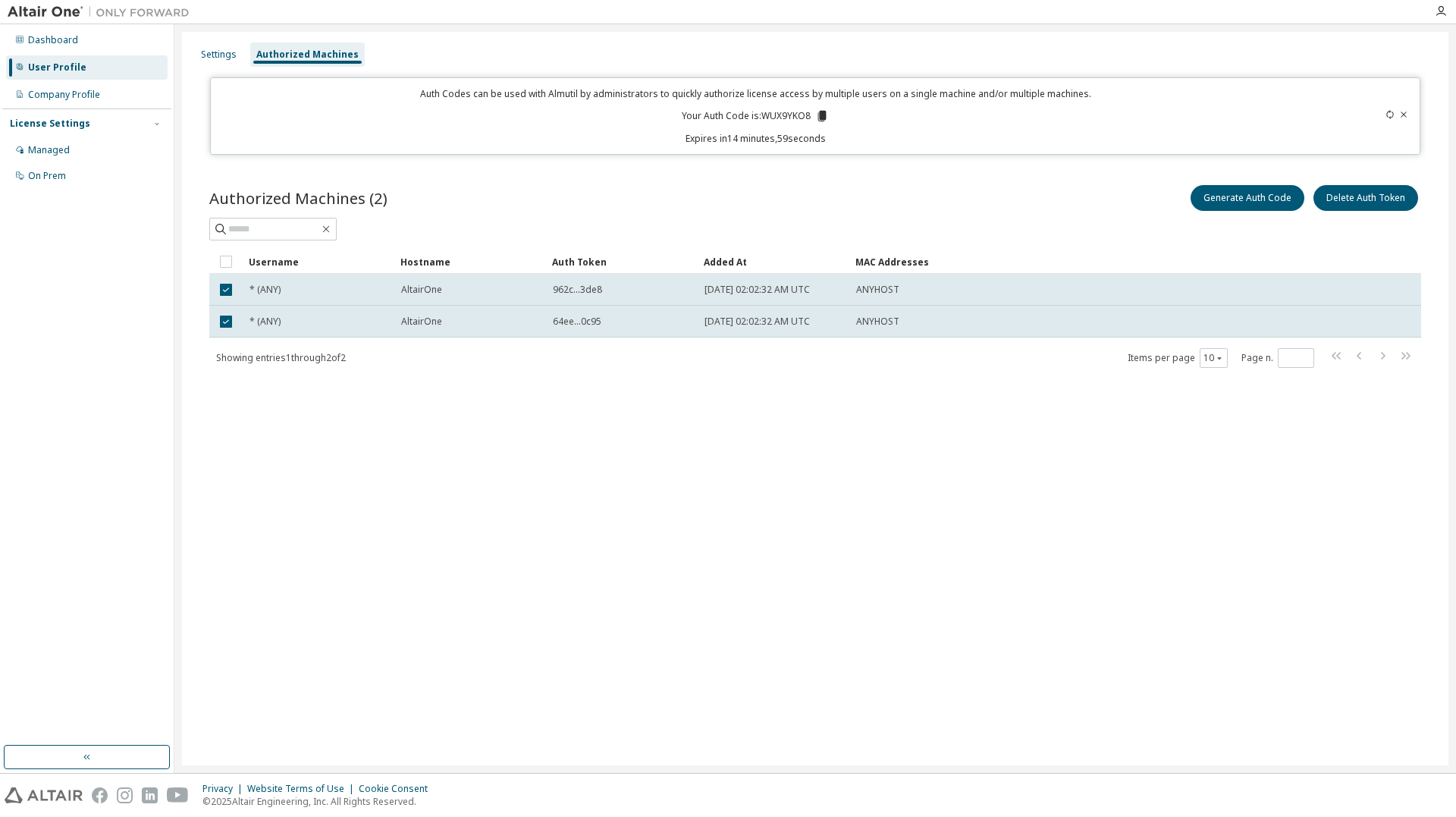
click at [1035, 559] on div "Settings Authorized Machines Auth Codes can be used with Almutil by administrat…" at bounding box center [815, 398] width 1266 height 734
click at [934, 294] on div "ANYHOST" at bounding box center [1058, 289] width 405 height 12
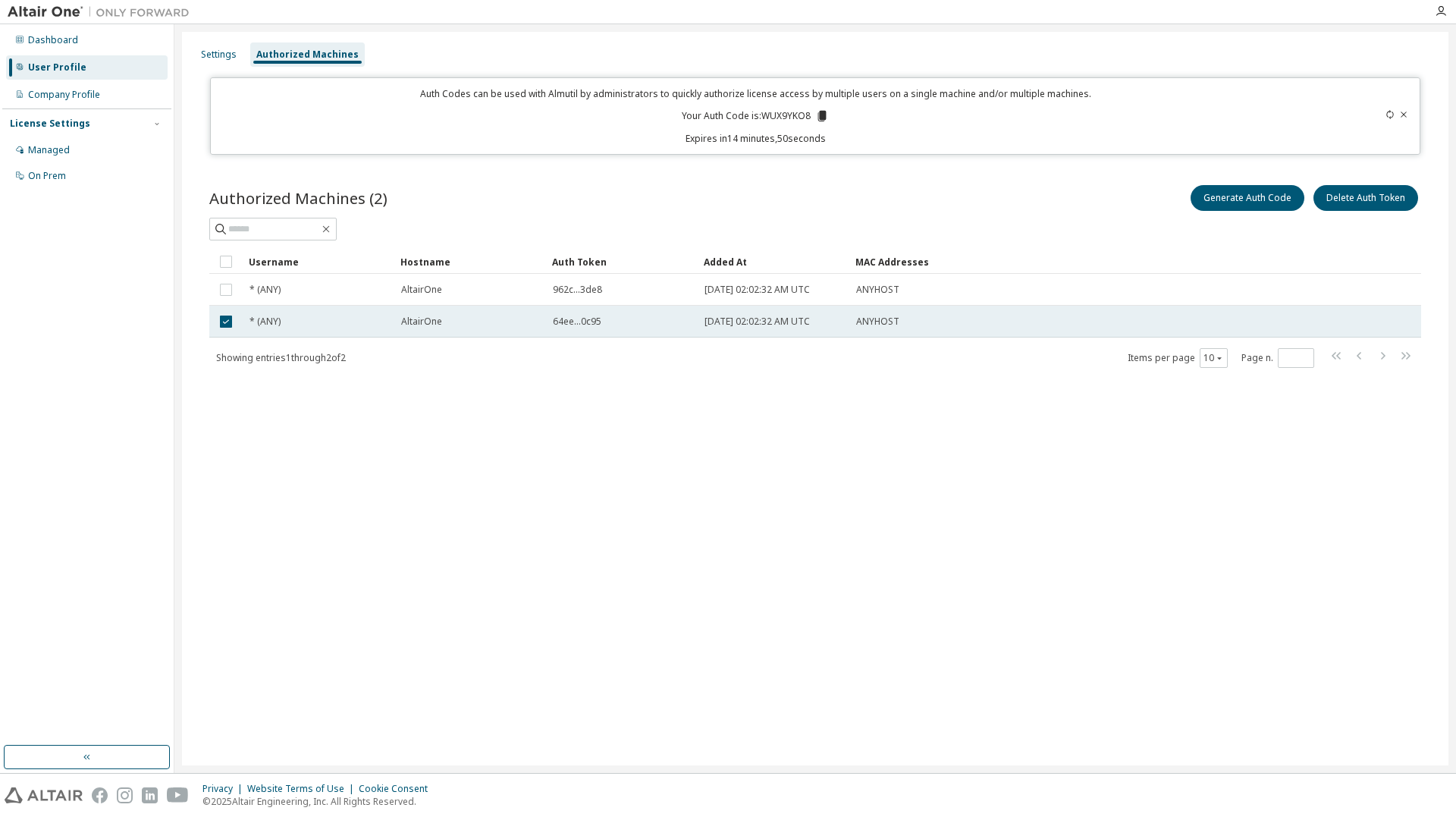
click at [908, 312] on td "ANYHOST" at bounding box center [1059, 322] width 419 height 32
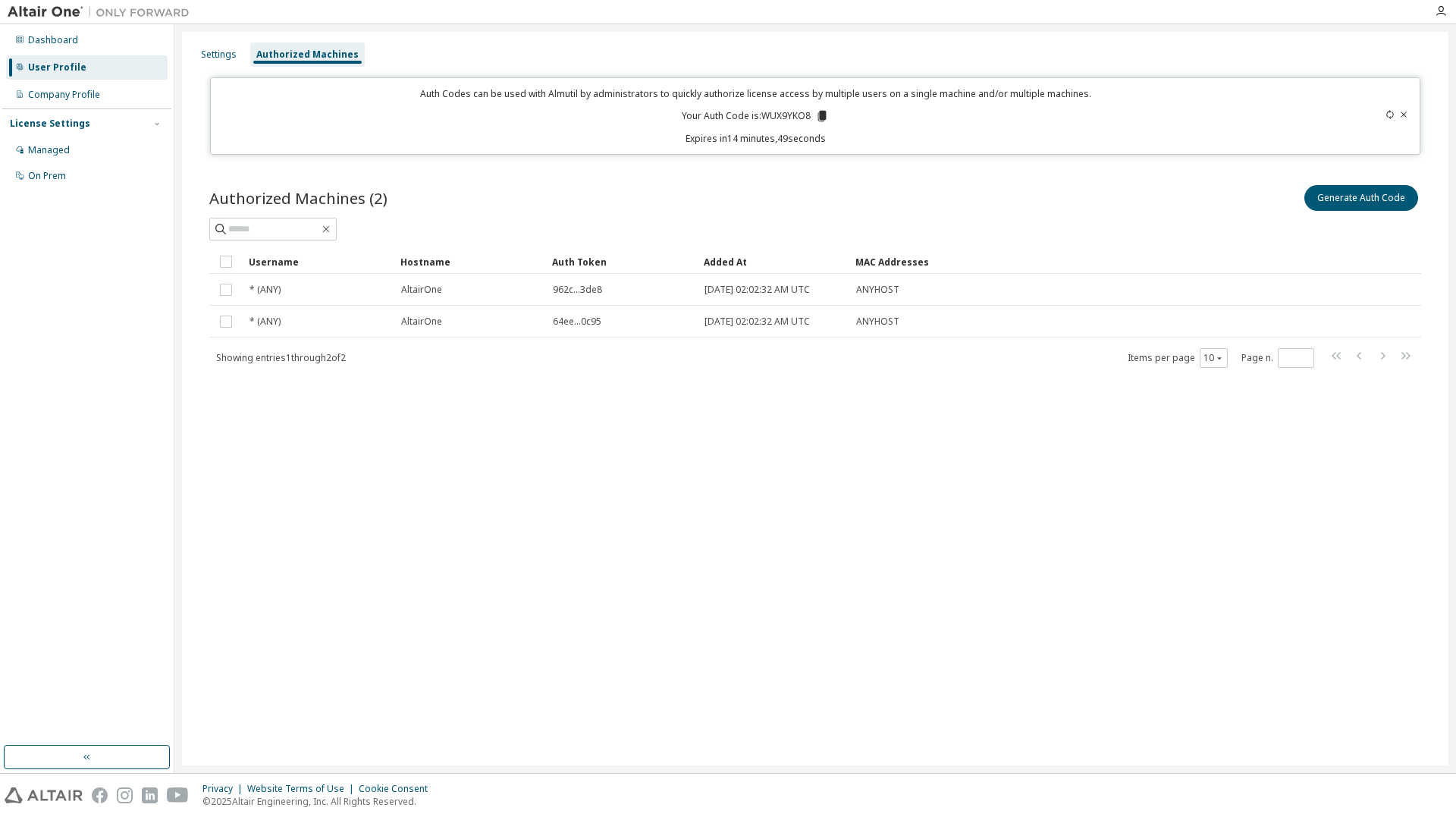
click at [1087, 230] on div at bounding box center [815, 229] width 1212 height 22
